Goal: Transaction & Acquisition: Purchase product/service

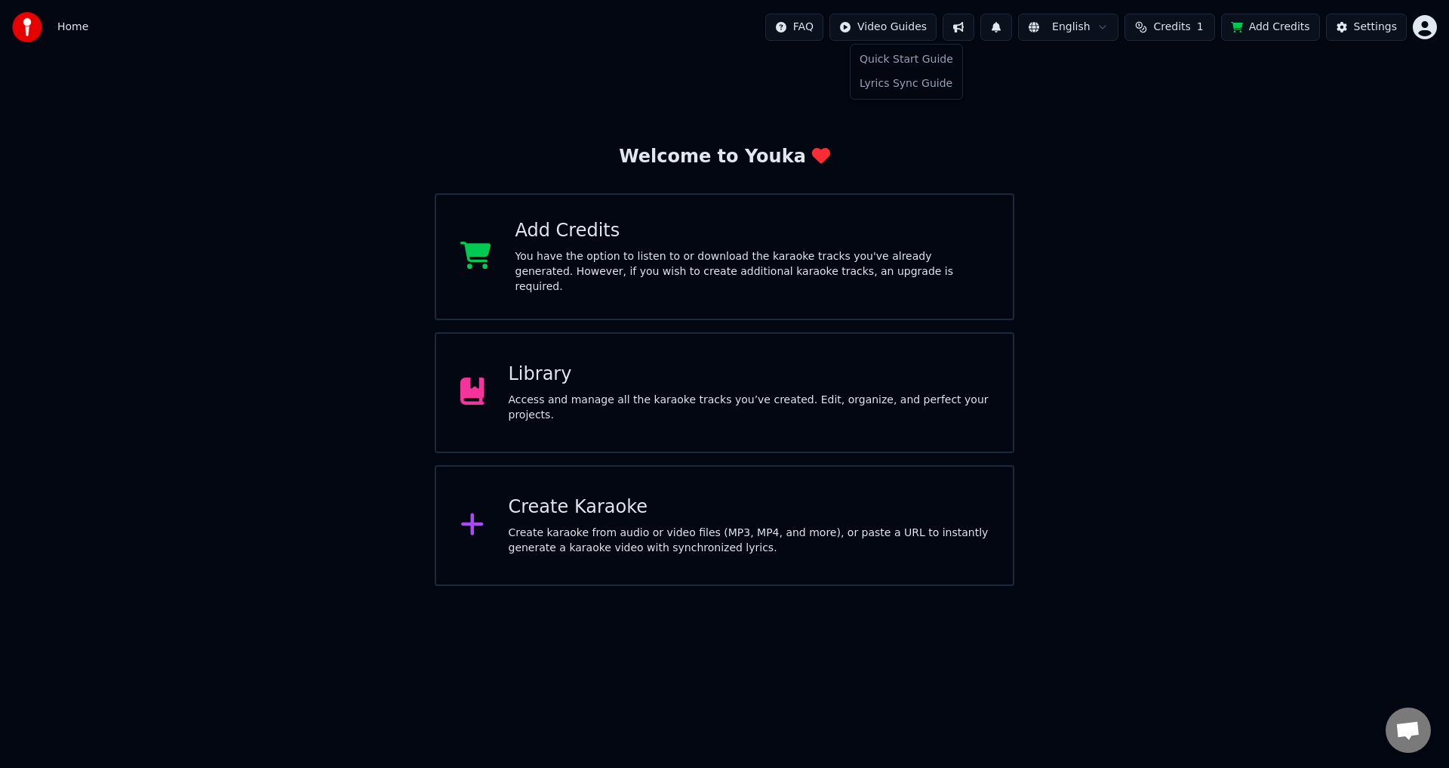
click at [894, 29] on html "Home FAQ Video Guides English Credits 1 Add Credits Settings Welcome to Youka A…" at bounding box center [724, 293] width 1449 height 586
click at [980, 91] on html "Home FAQ Video Guides English Credits 1 Add Credits Settings Welcome to Youka A…" at bounding box center [724, 293] width 1449 height 586
click at [1187, 30] on span "Credits" at bounding box center [1171, 27] width 37 height 15
click at [954, 122] on div "Welcome to Youka Add Credits You have the option to listen to or download the k…" at bounding box center [724, 319] width 1449 height 531
click at [894, 29] on html "Home FAQ Video Guides English Credits 1 Add Credits Settings Welcome to Youka A…" at bounding box center [724, 293] width 1449 height 586
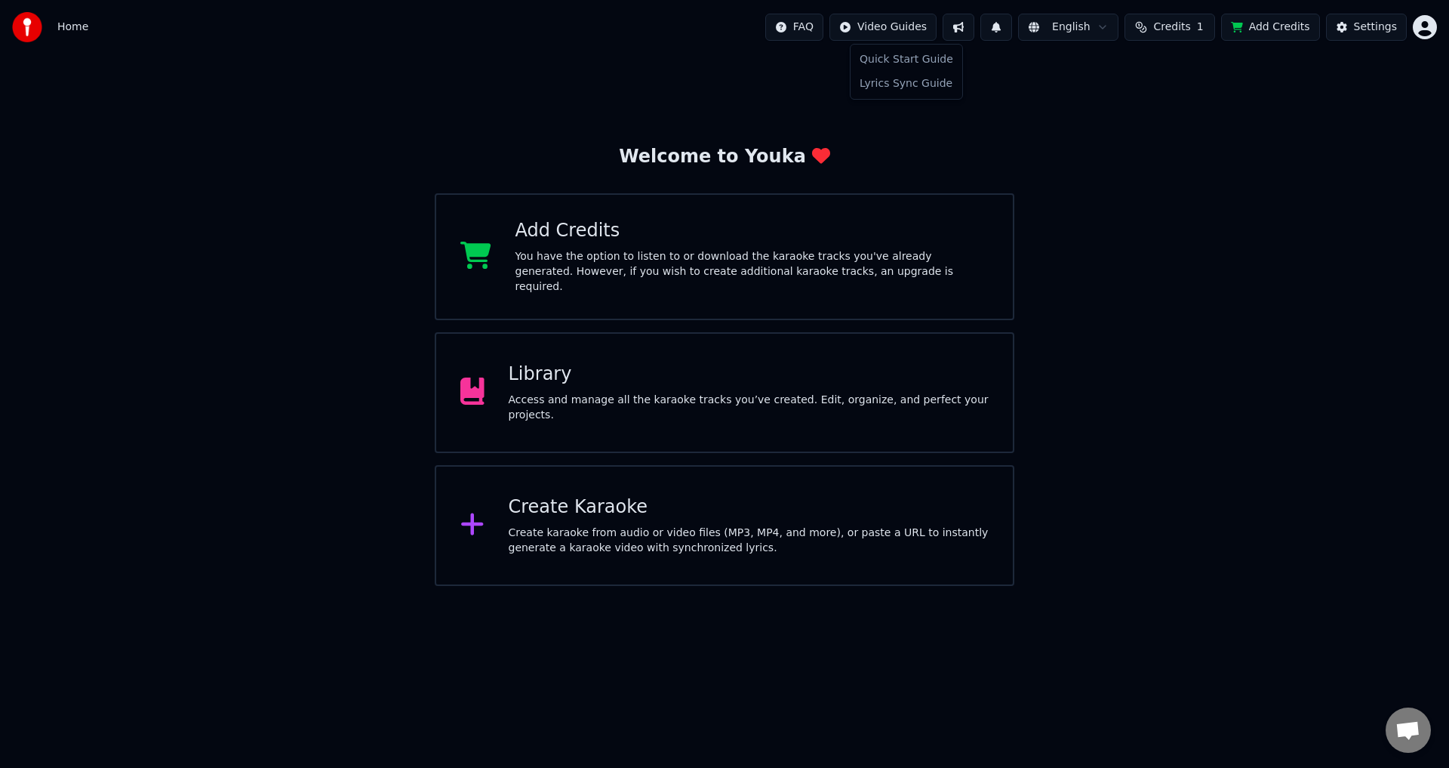
click at [885, 122] on html "Home FAQ Video Guides English Credits 1 Add Credits Settings Welcome to Youka A…" at bounding box center [724, 293] width 1449 height 586
click at [901, 31] on html "Home FAQ Video Guides English Credits 1 Add Credits Settings Welcome to Youka A…" at bounding box center [724, 293] width 1449 height 586
click at [1038, 87] on html "Home FAQ Video Guides English Credits 1 Add Credits Settings Welcome to Youka A…" at bounding box center [724, 293] width 1449 height 586
